Goal: Task Accomplishment & Management: Manage account settings

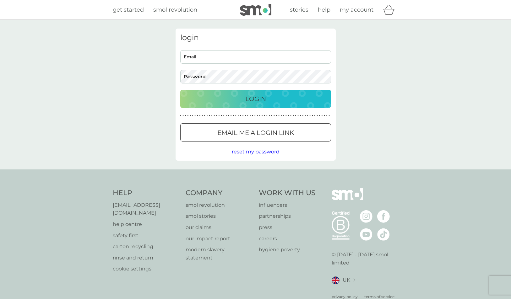
click at [201, 59] on input "Email" at bounding box center [255, 56] width 151 height 13
type input "[EMAIL_ADDRESS][DOMAIN_NAME]"
click at [180, 90] on button "Login" at bounding box center [255, 99] width 151 height 18
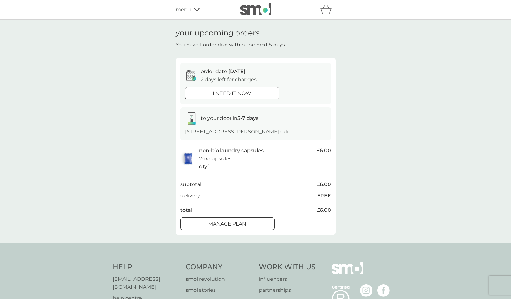
click at [231, 155] on div "non-bio laundry capsules 24x capsules qty : 1" at bounding box center [256, 159] width 115 height 24
click at [225, 222] on div at bounding box center [227, 224] width 23 height 7
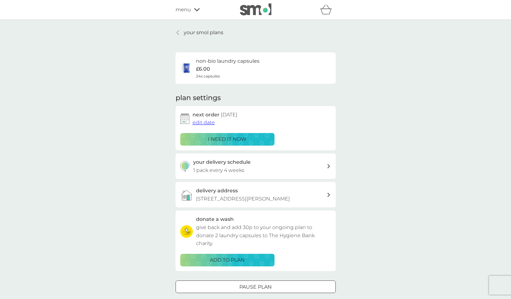
click at [204, 122] on span "edit date" at bounding box center [203, 123] width 22 height 6
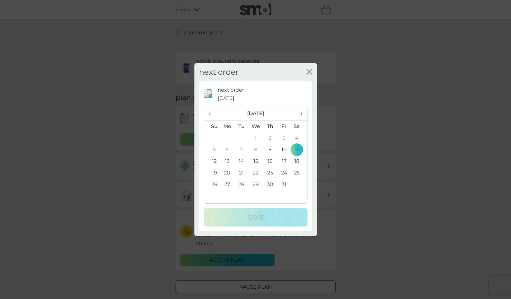
click at [283, 184] on td "31" at bounding box center [284, 185] width 14 height 12
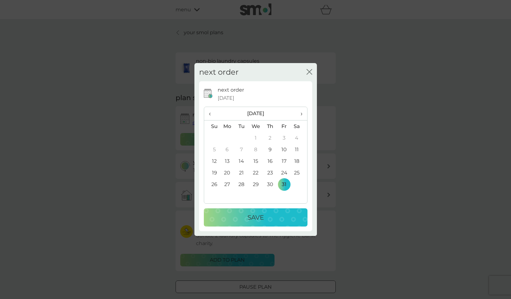
click at [254, 217] on p "Save" at bounding box center [255, 217] width 16 height 10
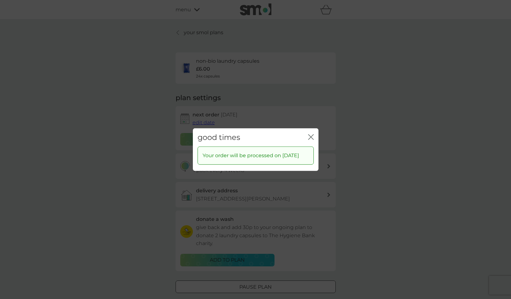
click at [311, 134] on icon "close" at bounding box center [312, 136] width 3 height 5
